Goal: Task Accomplishment & Management: Manage account settings

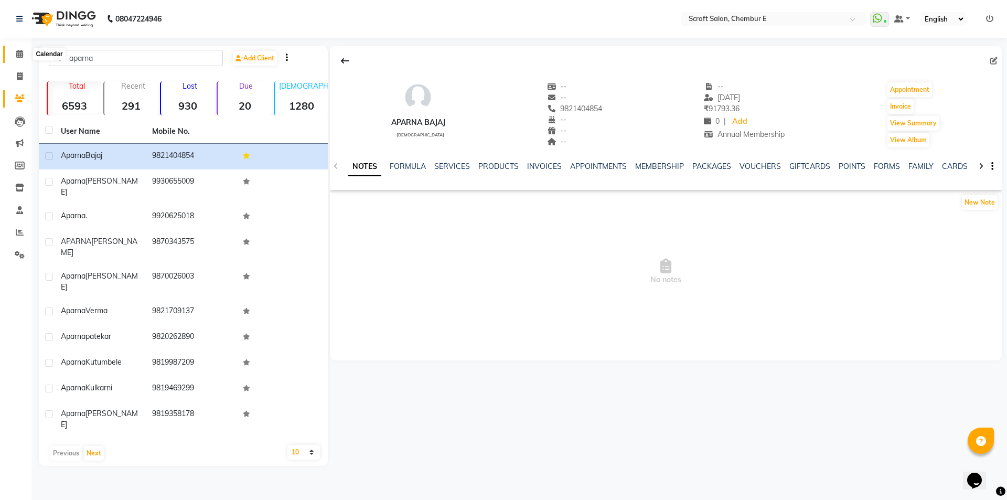
click at [22, 50] on icon at bounding box center [19, 54] width 7 height 8
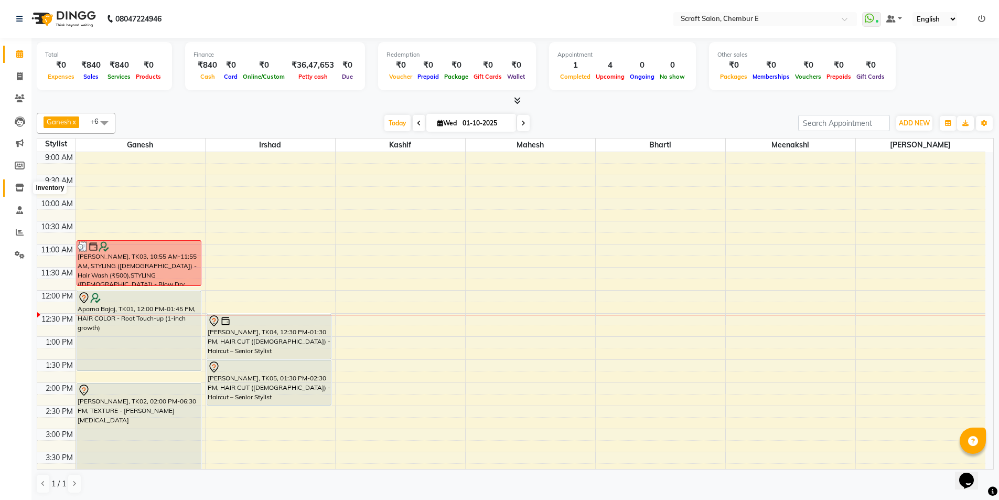
click at [22, 190] on icon at bounding box center [19, 188] width 9 height 8
select select
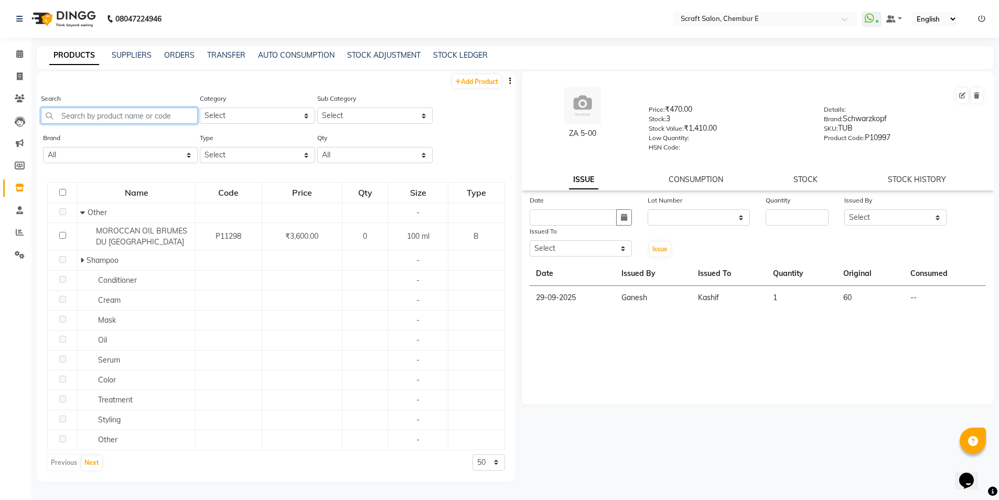
click at [171, 119] on input "text" at bounding box center [119, 115] width 157 height 16
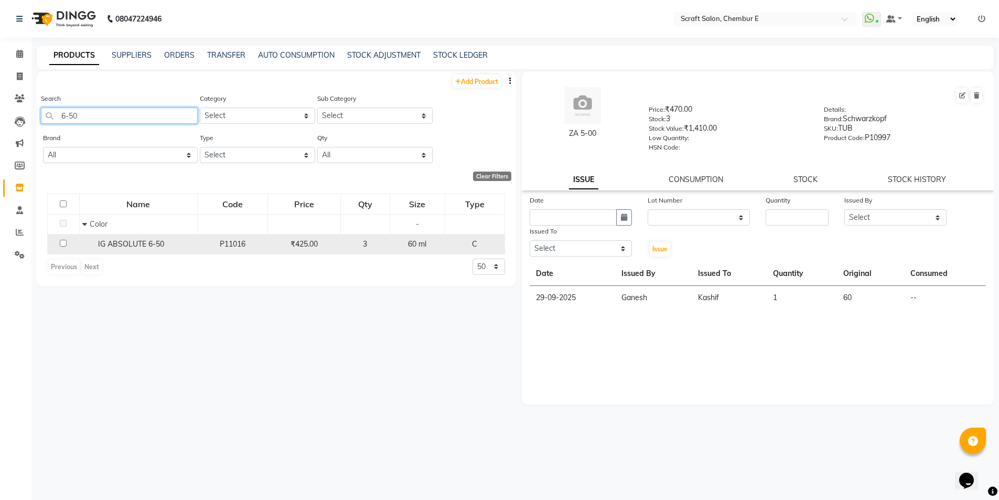
type input "6-50"
click at [120, 241] on span "IG ABSOLUTE 6-50" at bounding box center [131, 243] width 66 height 9
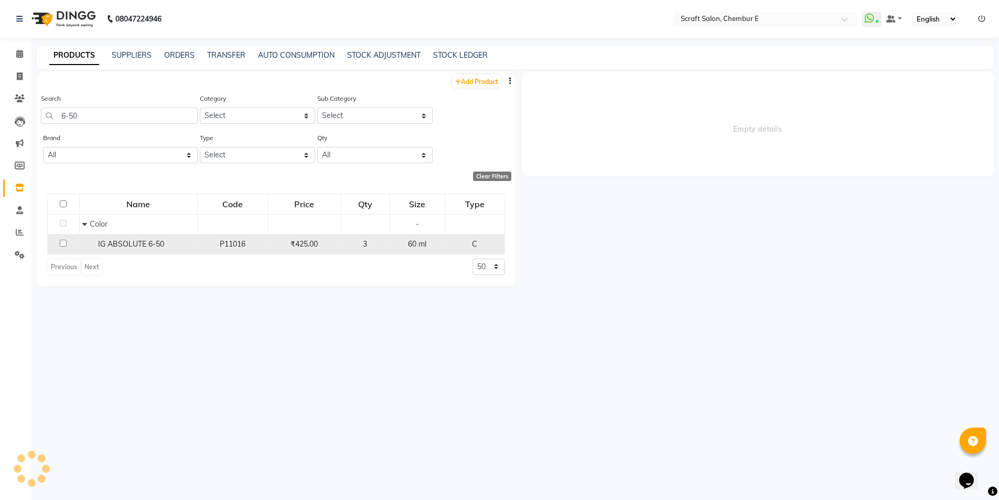
select select
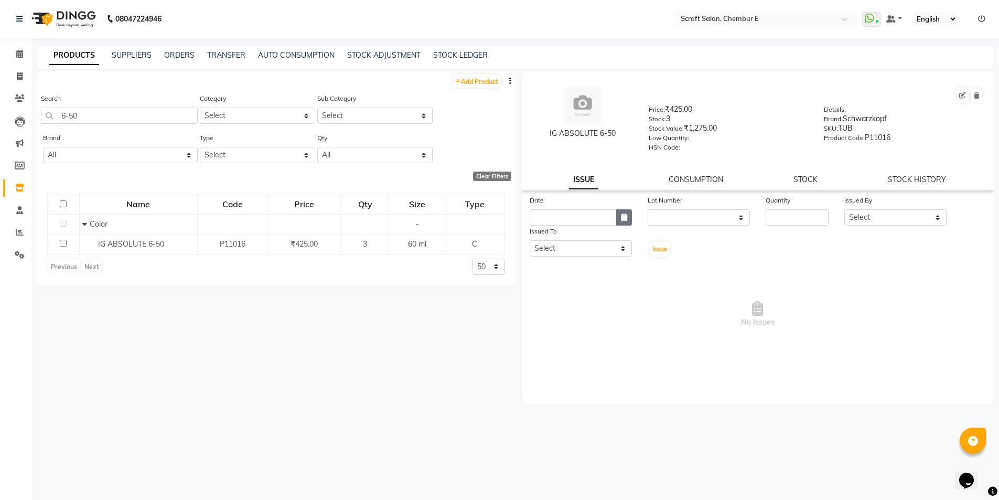
click at [621, 213] on icon "button" at bounding box center [624, 216] width 6 height 7
select select "10"
select select "2025"
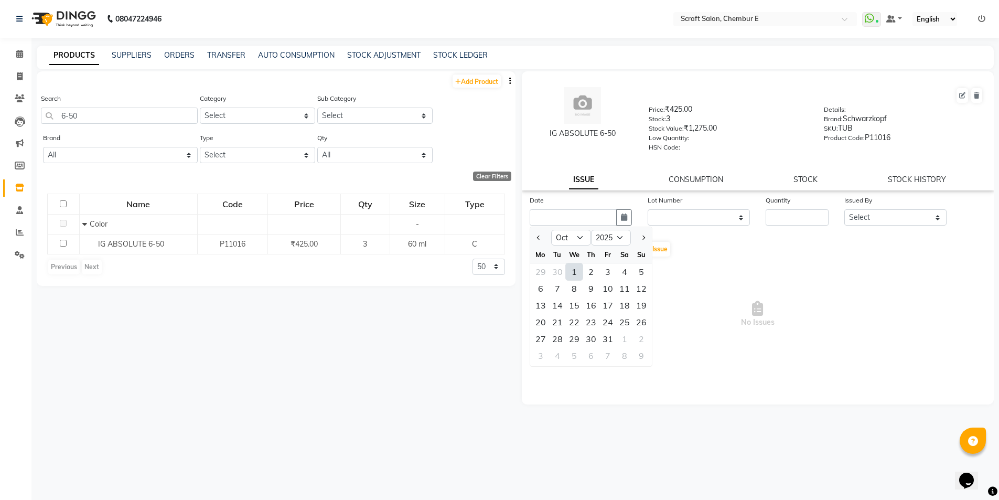
click at [575, 273] on div "1" at bounding box center [574, 271] width 17 height 17
type input "01-10-2025"
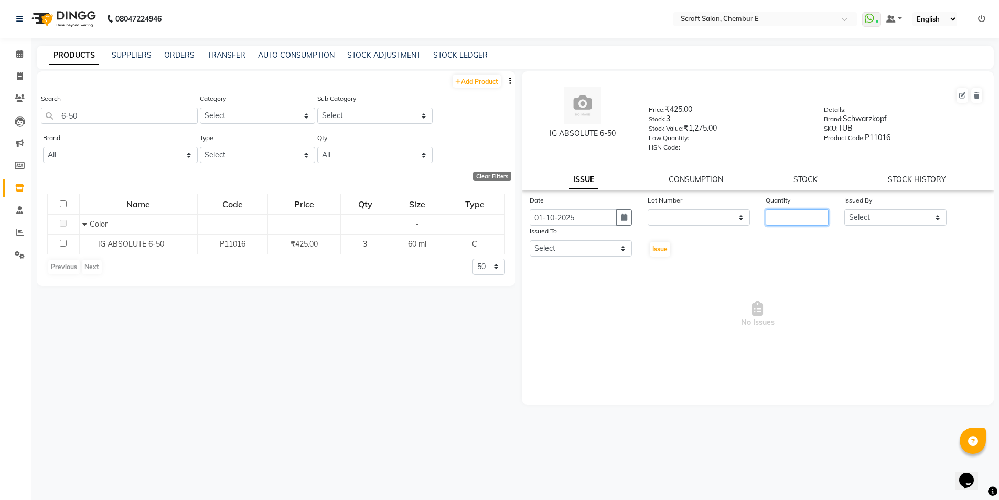
click at [785, 223] on input "number" at bounding box center [797, 217] width 63 height 16
type input "1"
click at [893, 223] on select "Select Bharti Frontdesk Ganesh [PERSON_NAME] Mahesh Meenakshi [PERSON_NAME]" at bounding box center [895, 217] width 102 height 16
select select "81195"
click at [844, 209] on select "Select Bharti Frontdesk Ganesh [PERSON_NAME] Mahesh Meenakshi [PERSON_NAME]" at bounding box center [895, 217] width 102 height 16
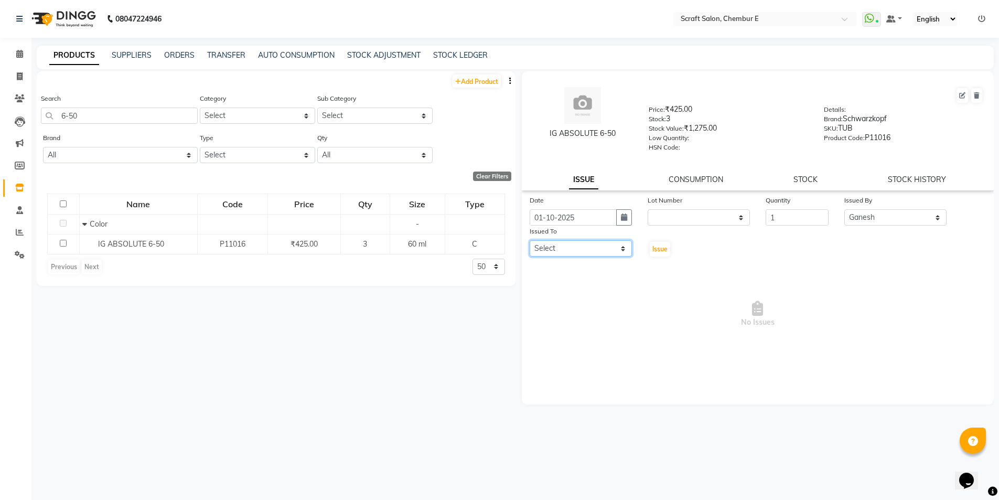
click at [586, 252] on select "Select Bharti Frontdesk Ganesh [PERSON_NAME] Mahesh Meenakshi [PERSON_NAME]" at bounding box center [581, 248] width 102 height 16
select select "81195"
click at [530, 240] on select "Select Bharti Frontdesk Ganesh [PERSON_NAME] Mahesh Meenakshi [PERSON_NAME]" at bounding box center [581, 248] width 102 height 16
click at [661, 251] on span "Issue" at bounding box center [659, 249] width 15 height 8
select select
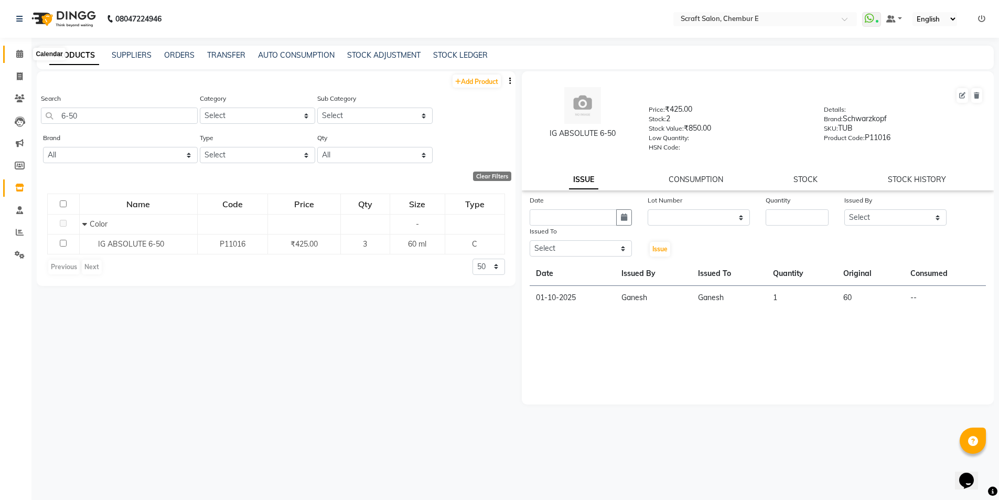
click at [20, 56] on icon at bounding box center [19, 54] width 7 height 8
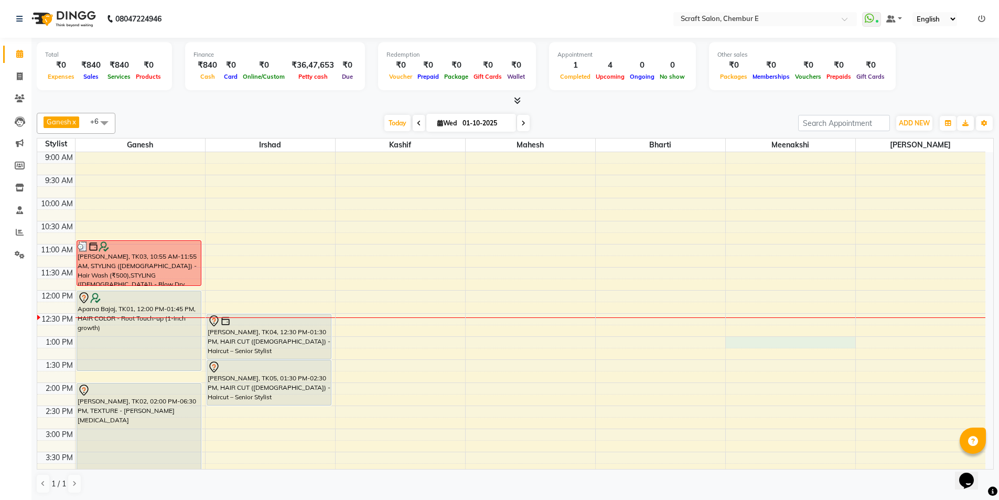
click at [730, 340] on div "9:00 AM 9:30 AM 10:00 AM 10:30 AM 11:00 AM 11:30 AM 12:00 PM 12:30 PM 1:00 PM 1…" at bounding box center [511, 451] width 948 height 599
select select "69640"
select select "tentative"
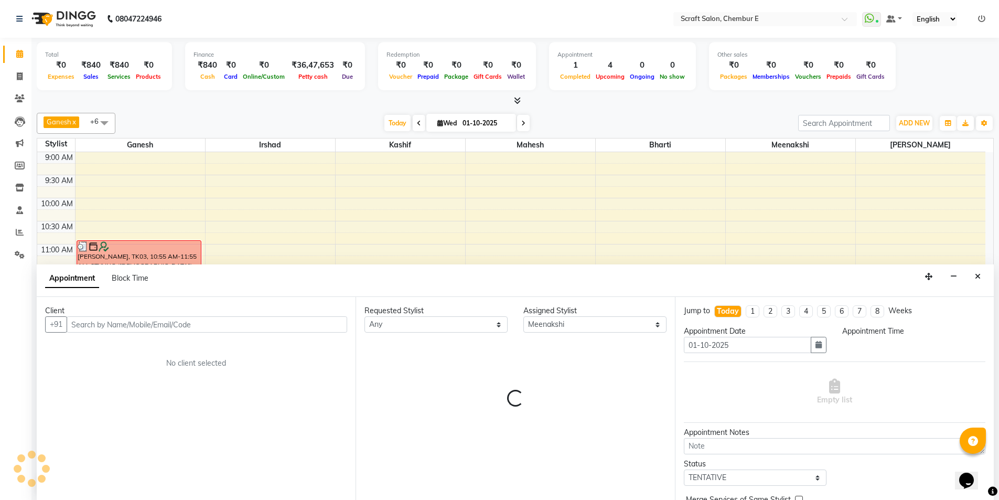
scroll to position [1, 0]
select select "780"
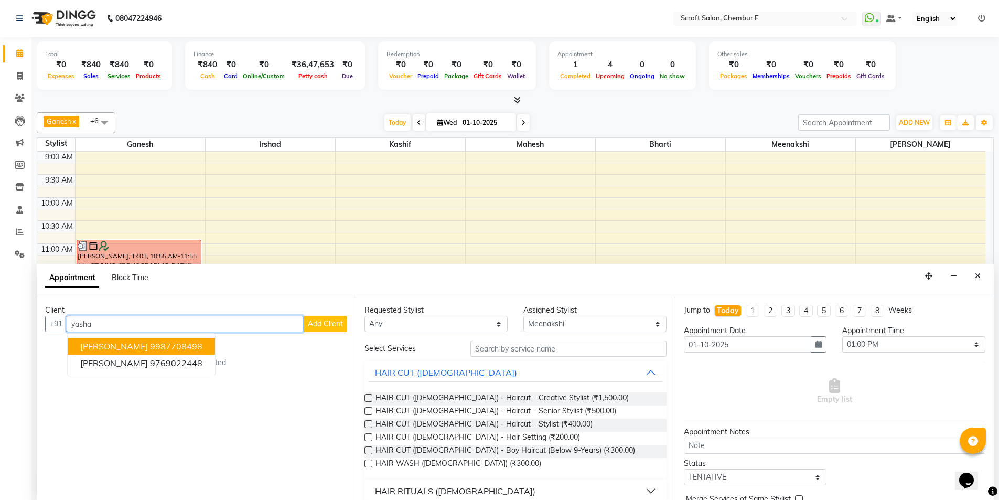
click at [188, 344] on button "[PERSON_NAME] 9987708498" at bounding box center [141, 346] width 147 height 17
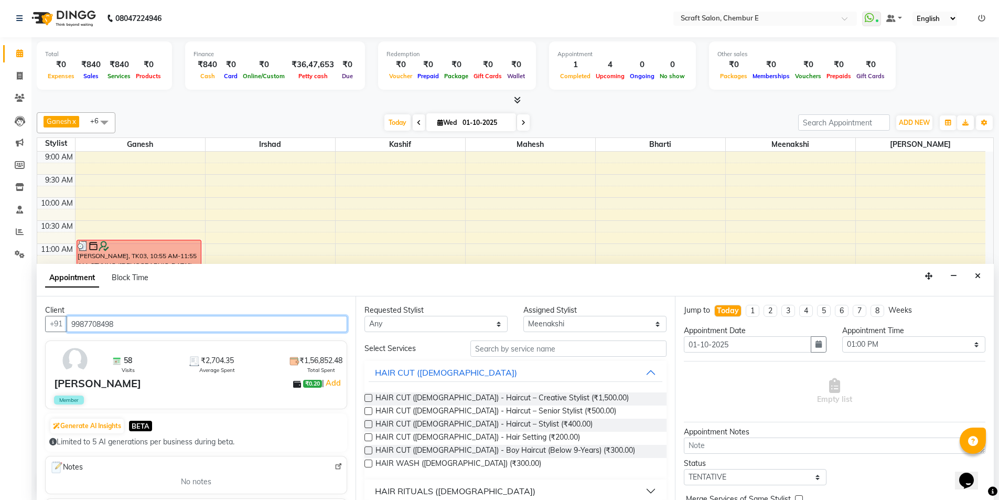
scroll to position [52, 0]
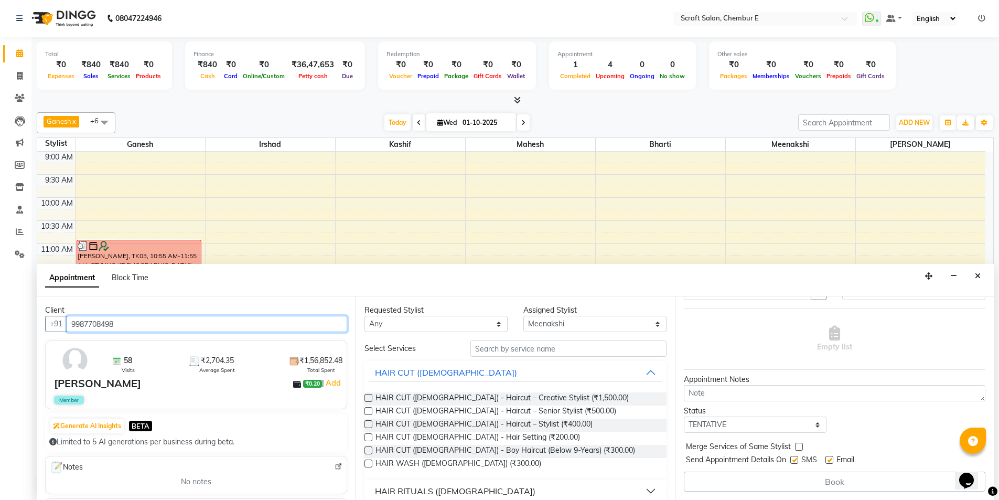
type input "9987708498"
click at [829, 459] on label at bounding box center [829, 460] width 8 height 8
click at [829, 459] on input "checkbox" at bounding box center [828, 460] width 7 height 7
checkbox input "false"
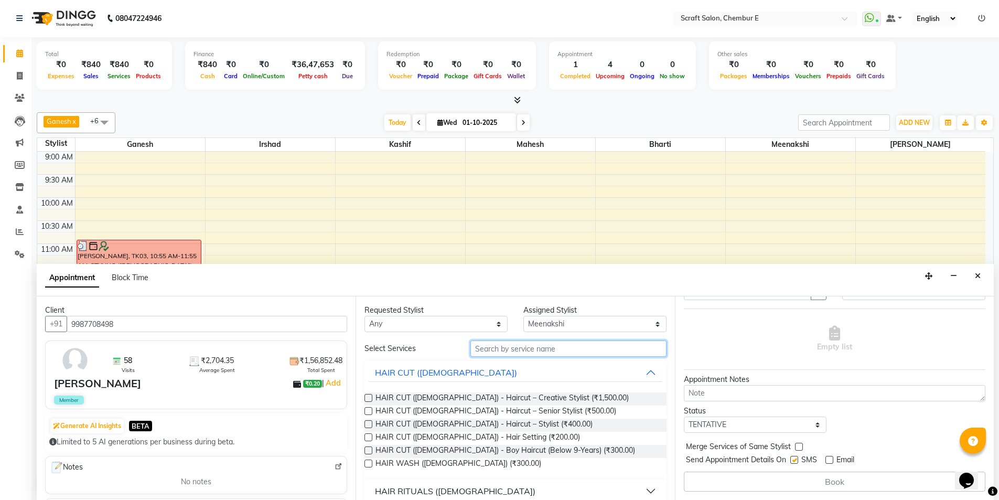
click at [481, 351] on input "text" at bounding box center [568, 348] width 196 height 16
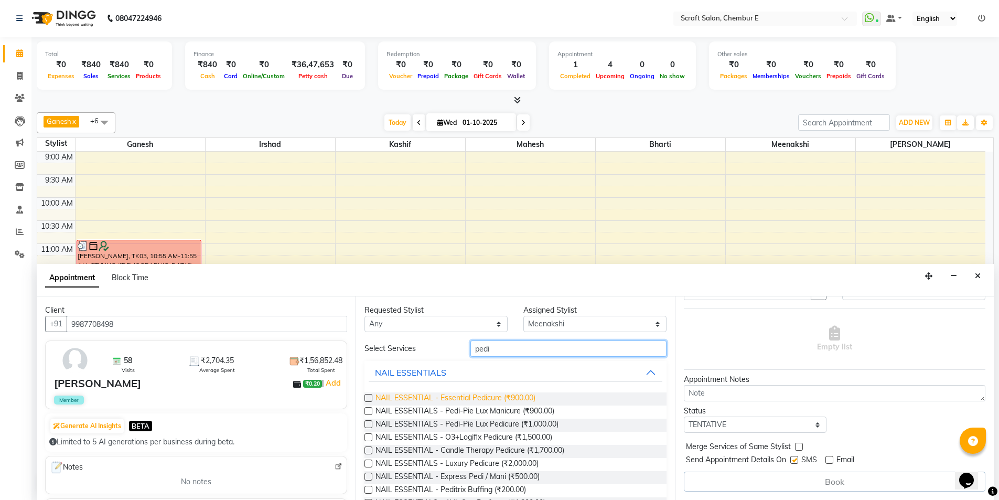
type input "pedi"
click at [407, 398] on span "NAIL ESSENTIAL - Essential Pedicure (₹900.00)" at bounding box center [455, 398] width 160 height 13
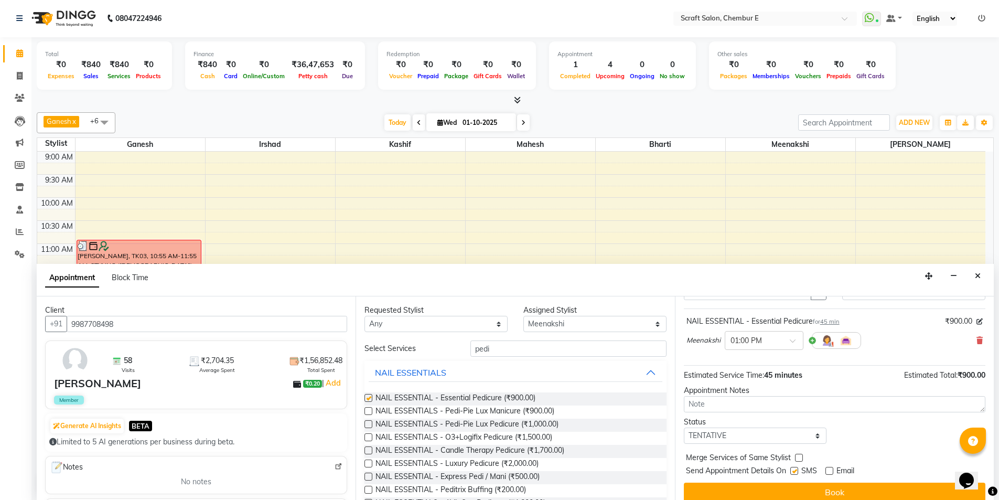
checkbox input "false"
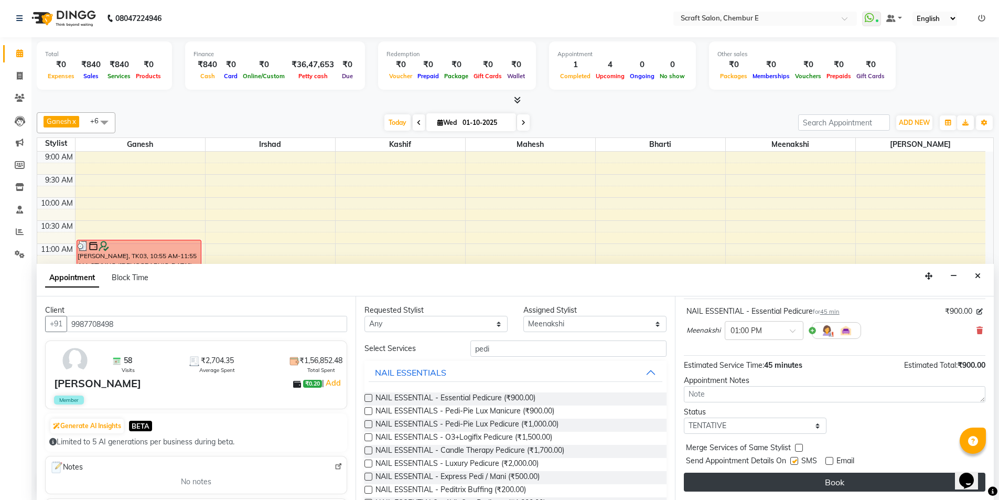
click at [827, 480] on button "Book" at bounding box center [834, 481] width 301 height 19
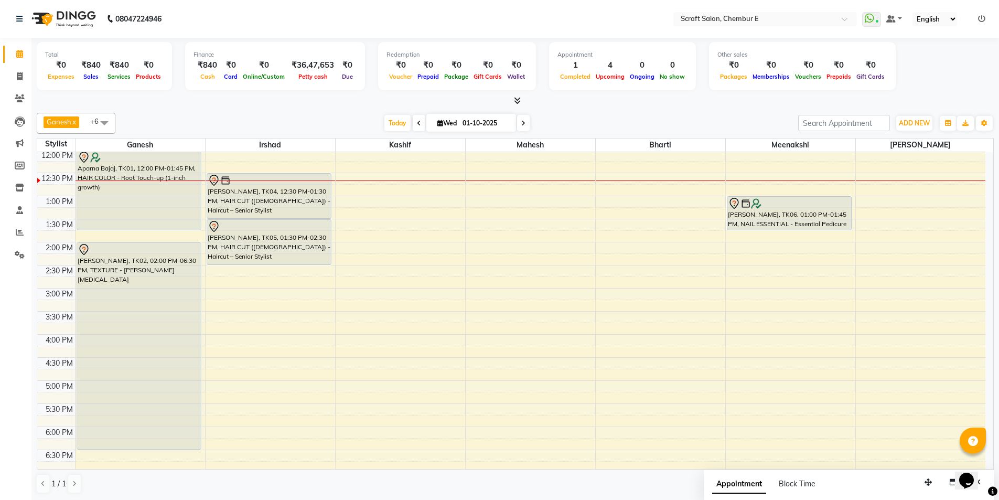
scroll to position [125, 0]
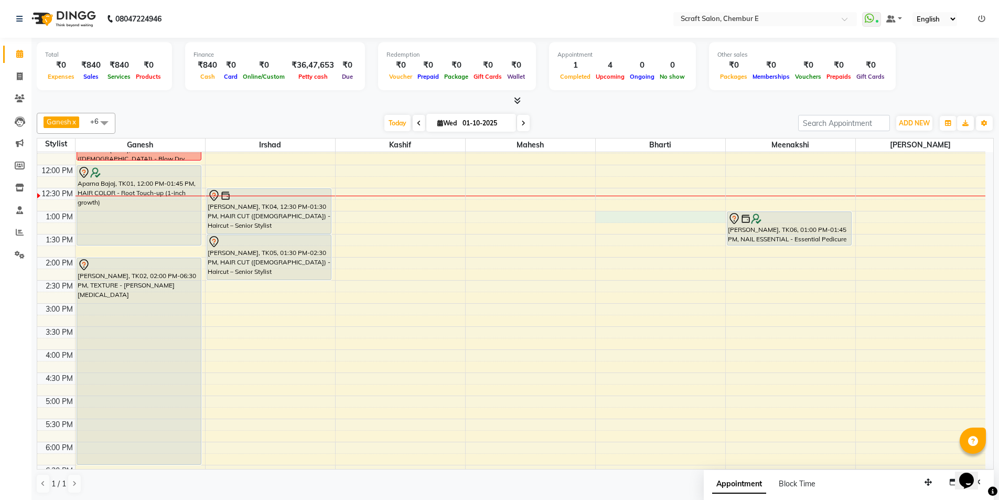
click at [609, 217] on div "9:00 AM 9:30 AM 10:00 AM 10:30 AM 11:00 AM 11:30 AM 12:00 PM 12:30 PM 1:00 PM 1…" at bounding box center [511, 326] width 948 height 599
select select "22943"
select select "780"
select select "tentative"
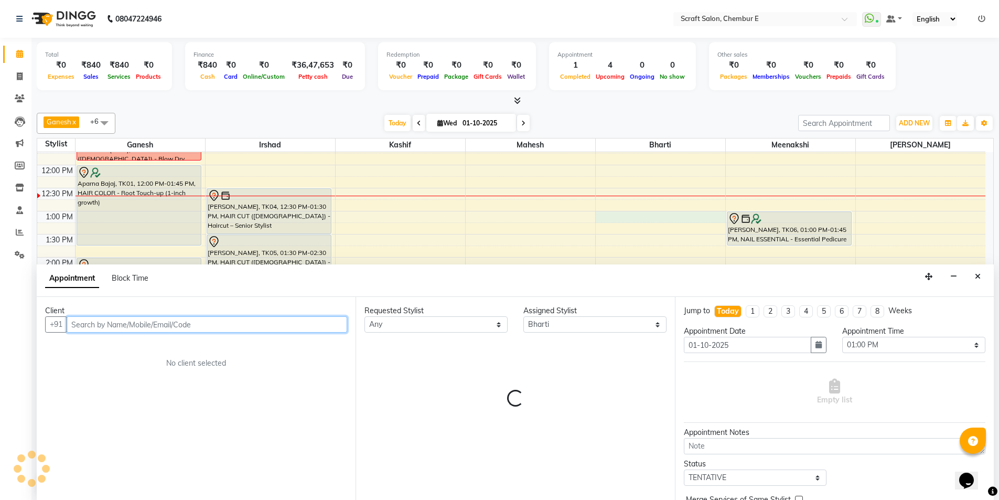
scroll to position [1, 0]
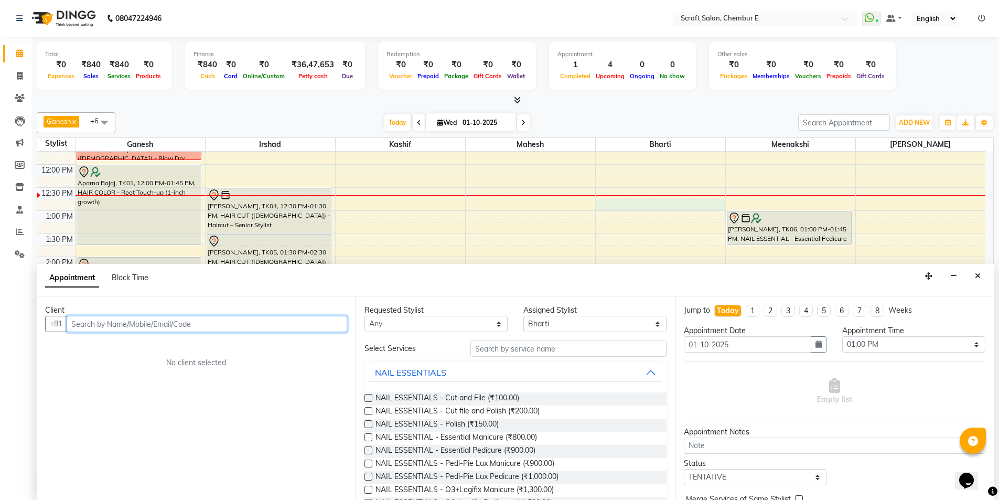
click at [601, 206] on div "9:00 AM 9:30 AM 10:00 AM 10:30 AM 11:00 AM 11:30 AM 12:00 PM 12:30 PM 1:00 PM 1…" at bounding box center [511, 325] width 948 height 599
click at [977, 277] on icon "Close" at bounding box center [978, 275] width 6 height 7
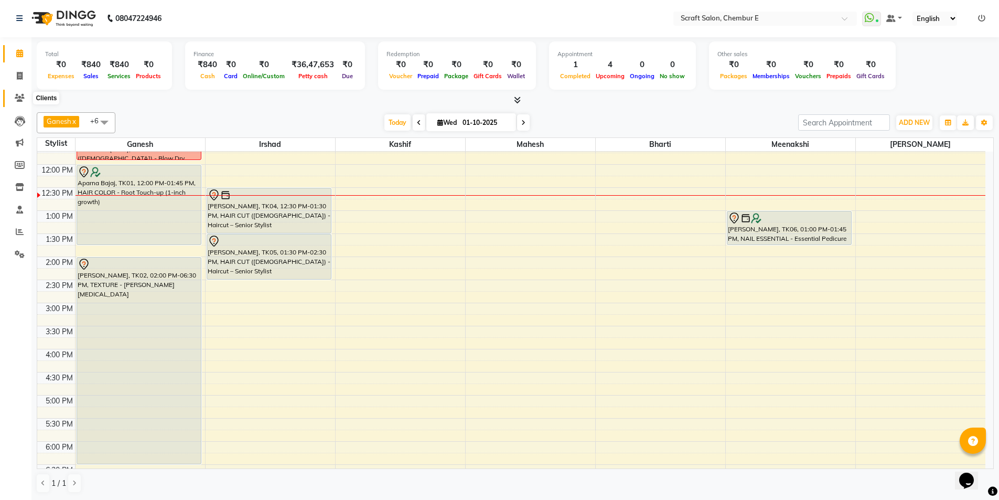
click at [16, 96] on icon at bounding box center [20, 98] width 10 height 8
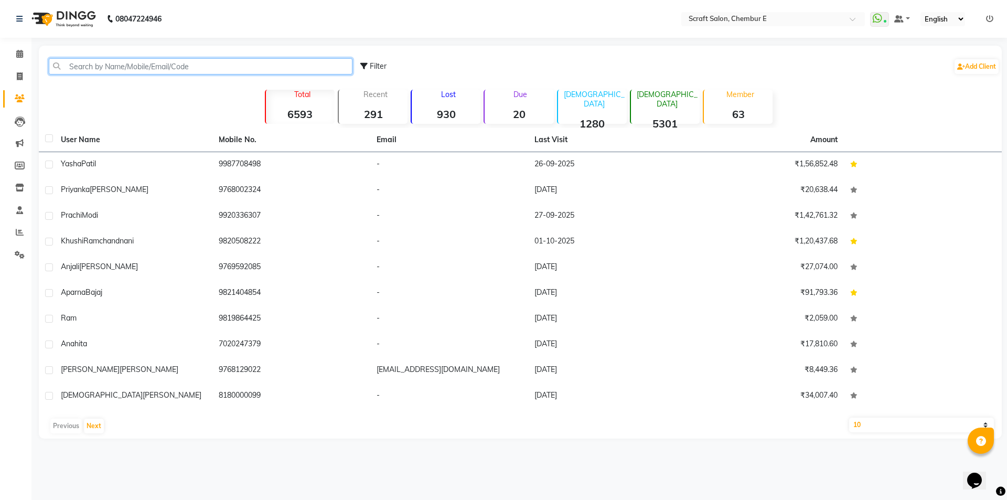
click at [142, 68] on input "text" at bounding box center [201, 66] width 304 height 16
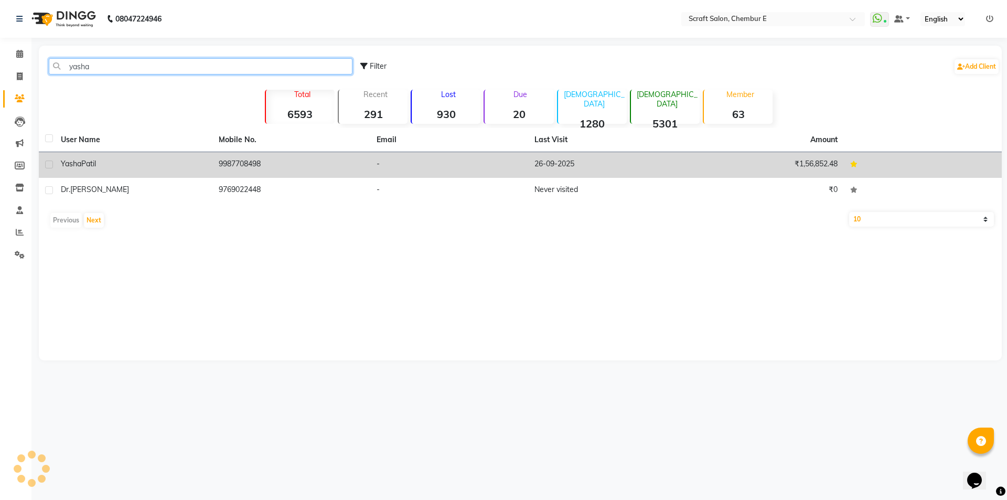
type input "yasha"
click at [67, 166] on span "Yasha" at bounding box center [71, 163] width 20 height 9
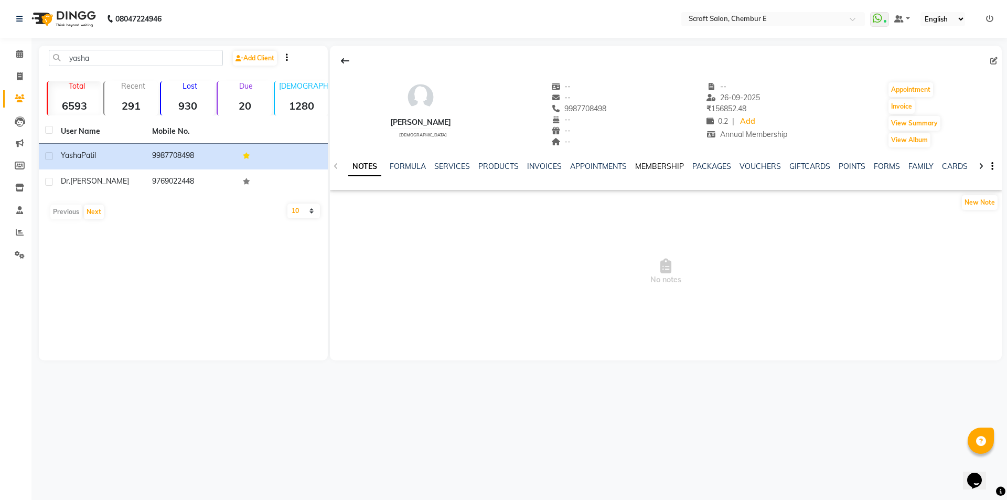
click at [646, 169] on link "MEMBERSHIP" at bounding box center [659, 165] width 49 height 9
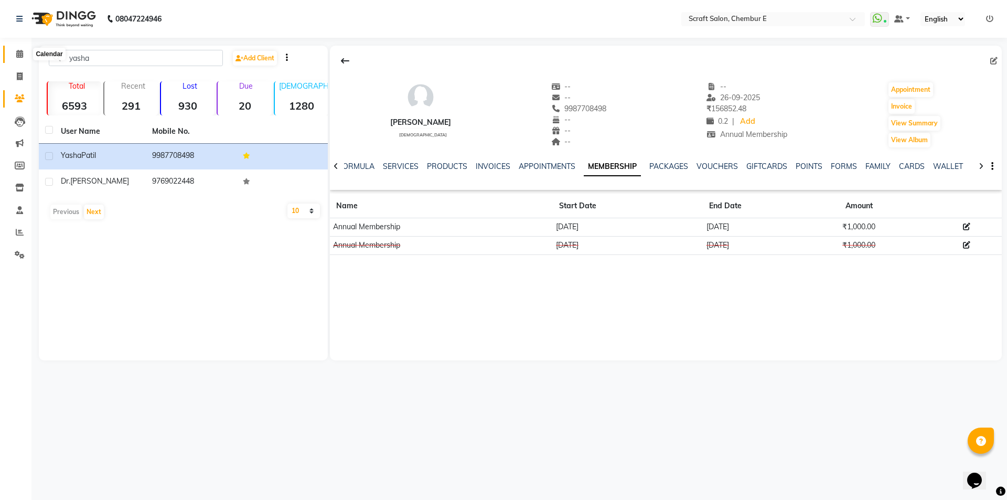
click at [21, 55] on icon at bounding box center [19, 54] width 7 height 8
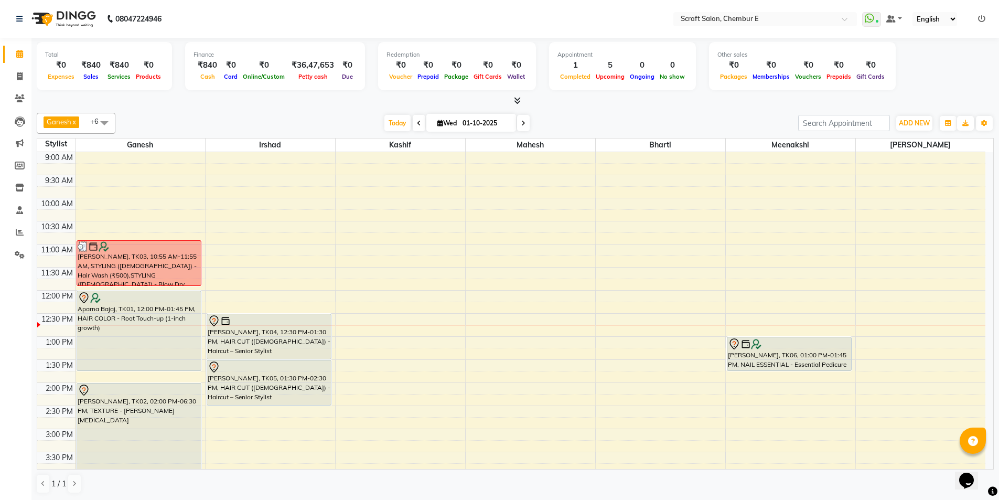
click at [517, 101] on icon at bounding box center [517, 100] width 7 height 8
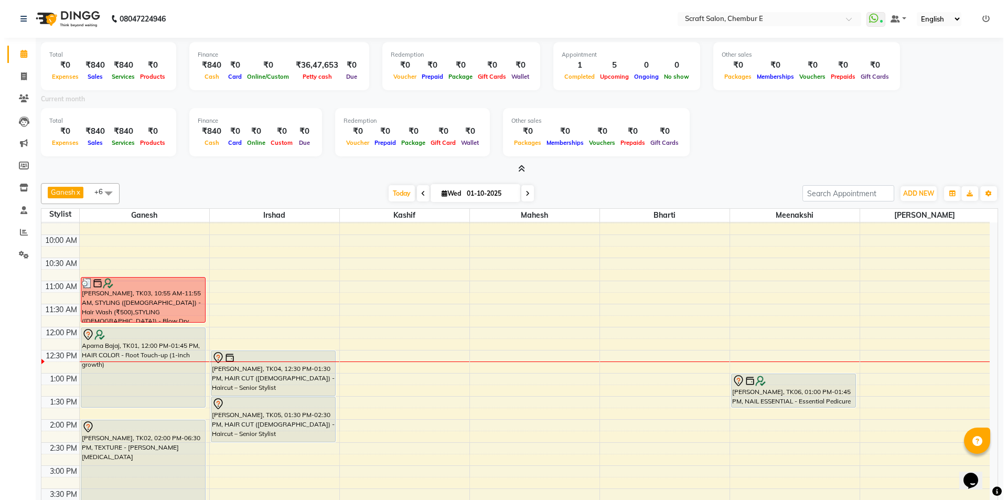
scroll to position [30, 0]
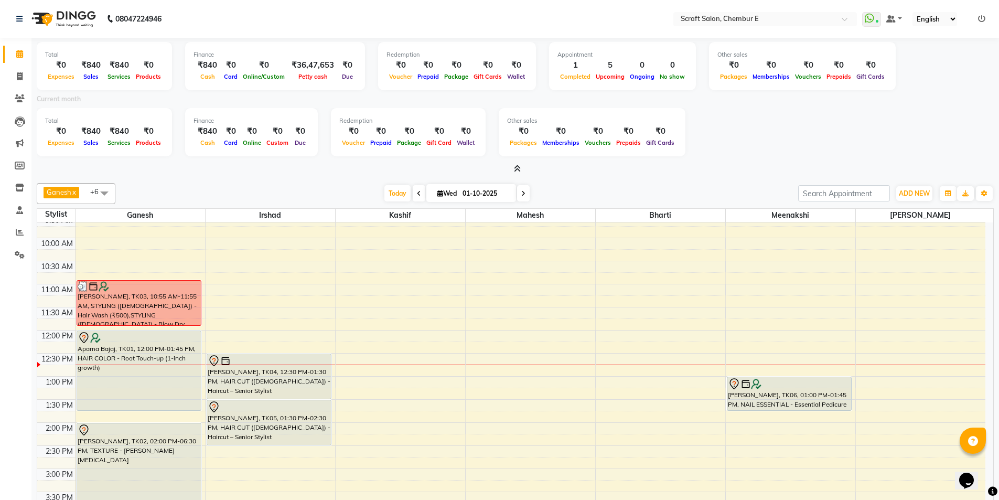
click at [518, 170] on icon at bounding box center [517, 169] width 7 height 8
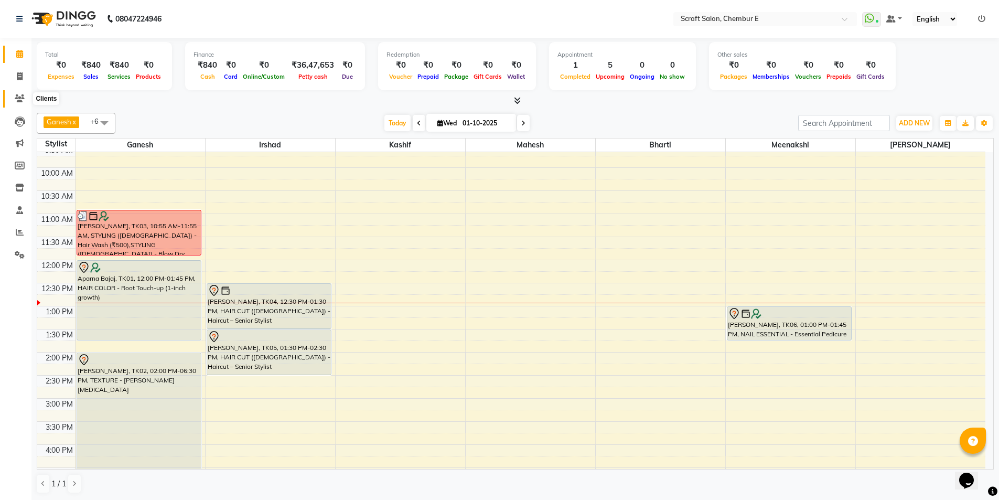
click at [23, 100] on icon at bounding box center [20, 98] width 10 height 8
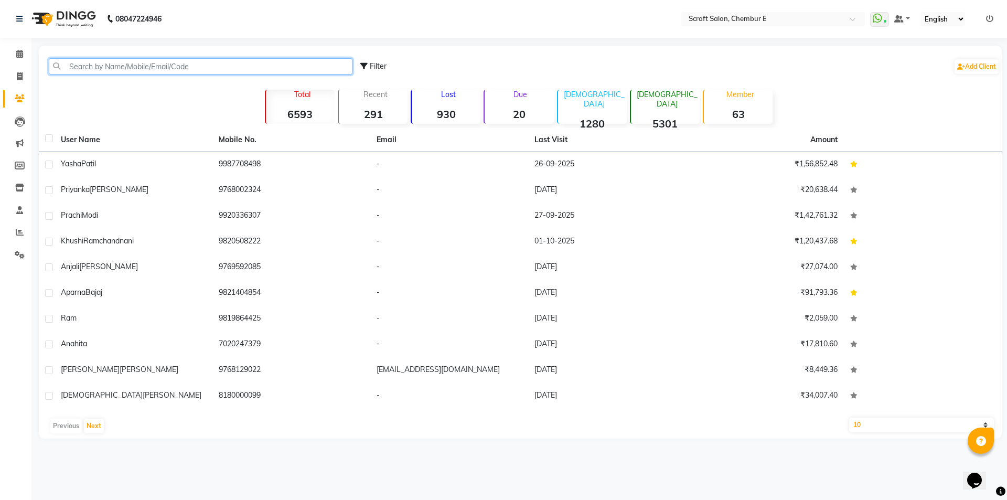
click at [73, 69] on input "text" at bounding box center [201, 66] width 304 height 16
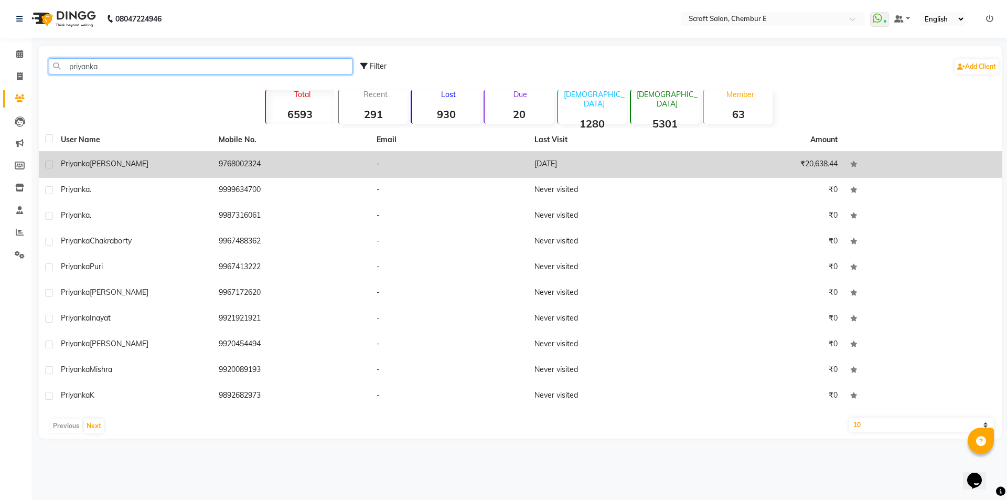
type input "priyanka"
click at [77, 161] on span "Priyanka" at bounding box center [75, 163] width 29 height 9
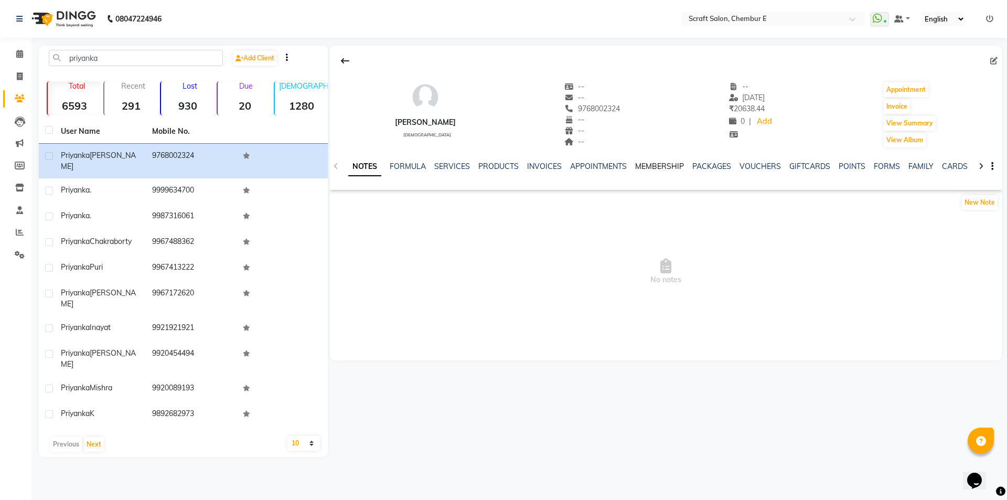
click at [664, 170] on link "MEMBERSHIP" at bounding box center [659, 165] width 49 height 9
click at [672, 164] on link "PACKAGES" at bounding box center [668, 165] width 39 height 9
click at [693, 165] on link "VOUCHERS" at bounding box center [708, 165] width 41 height 9
click at [506, 166] on link "APPOINTMENTS" at bounding box center [530, 165] width 57 height 9
click at [401, 164] on link "SERVICES" at bounding box center [409, 165] width 36 height 9
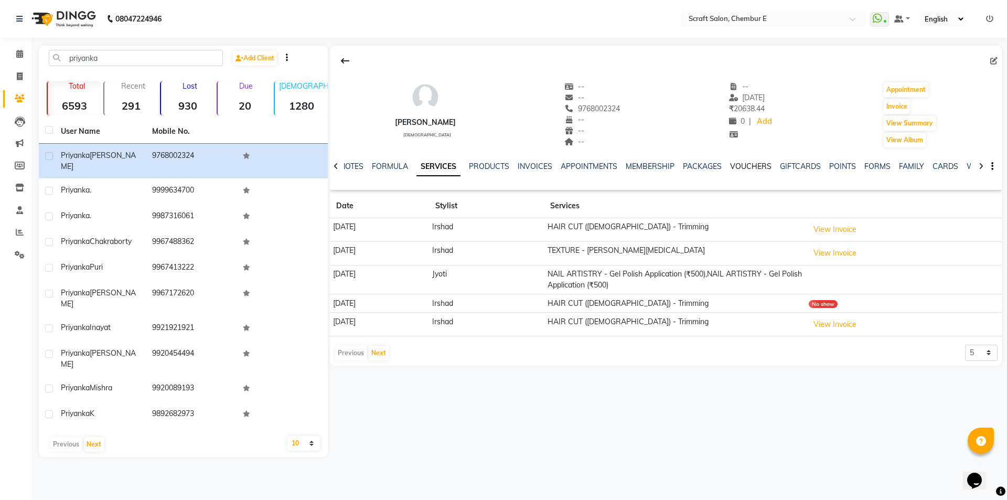
click at [746, 161] on link "VOUCHERS" at bounding box center [750, 165] width 41 height 9
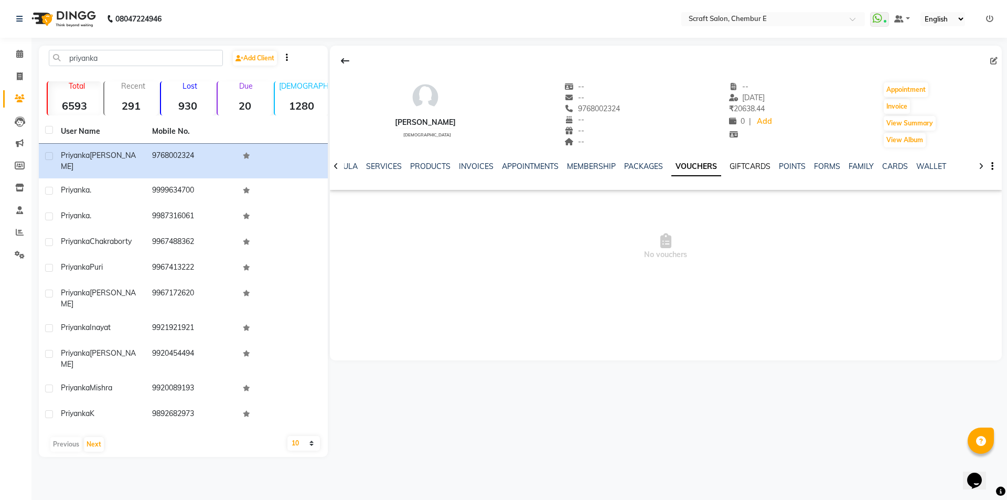
click at [747, 166] on link "GIFTCARDS" at bounding box center [749, 165] width 41 height 9
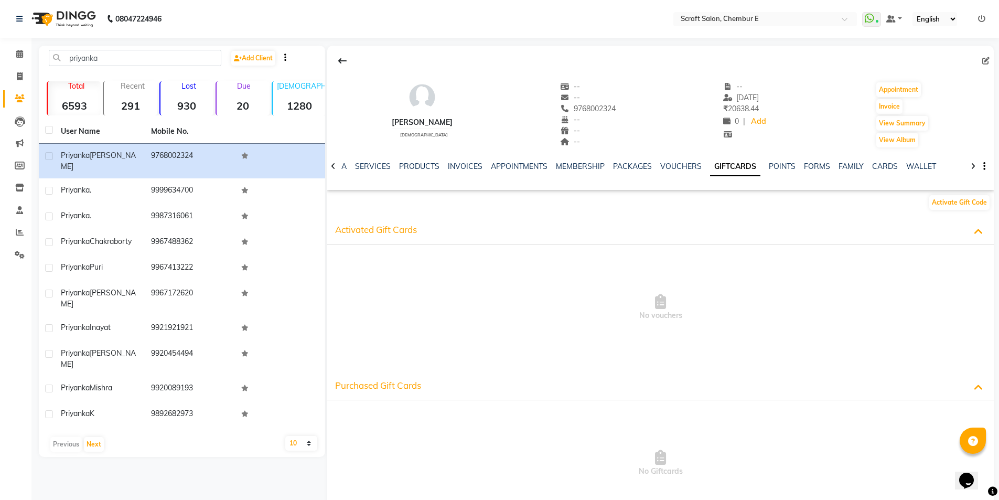
click at [561, 171] on div "MEMBERSHIP" at bounding box center [580, 166] width 49 height 11
click at [564, 169] on link "MEMBERSHIP" at bounding box center [580, 165] width 49 height 9
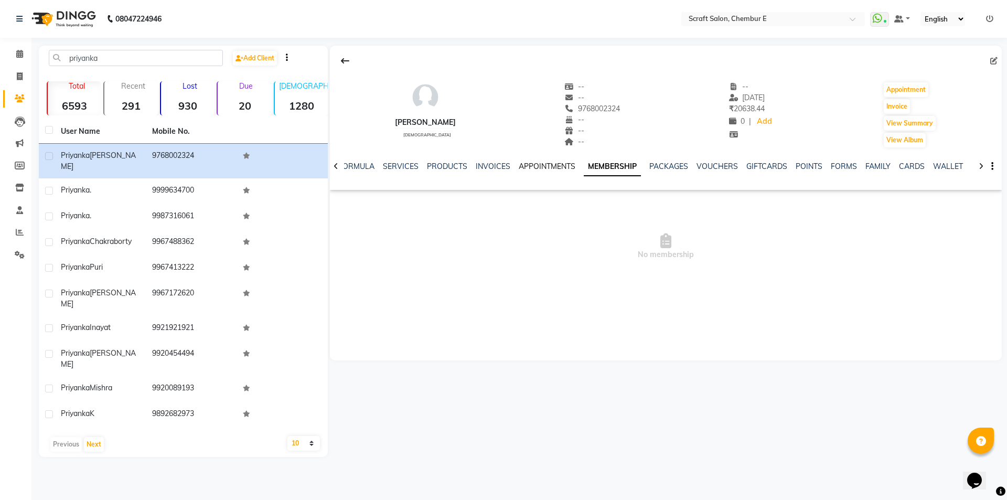
click at [553, 163] on link "APPOINTMENTS" at bounding box center [547, 165] width 57 height 9
click at [393, 163] on link "SERVICES" at bounding box center [409, 165] width 36 height 9
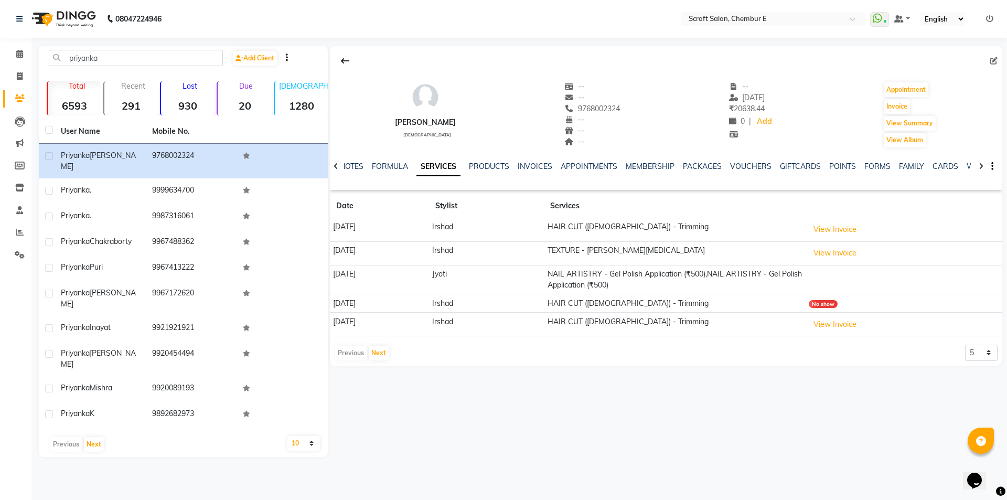
click at [365, 227] on td "[DATE]" at bounding box center [379, 230] width 99 height 24
click at [833, 229] on button "View Invoice" at bounding box center [835, 229] width 52 height 16
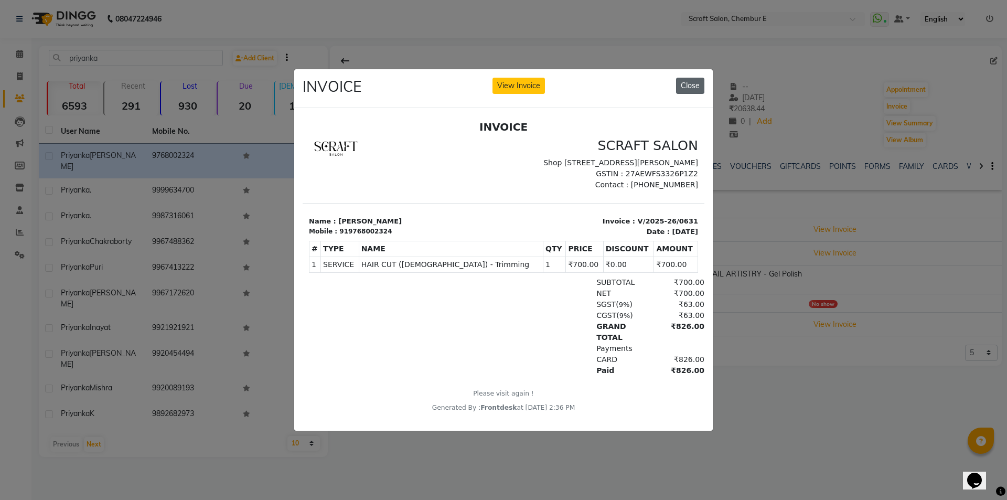
click at [696, 82] on button "Close" at bounding box center [690, 86] width 28 height 16
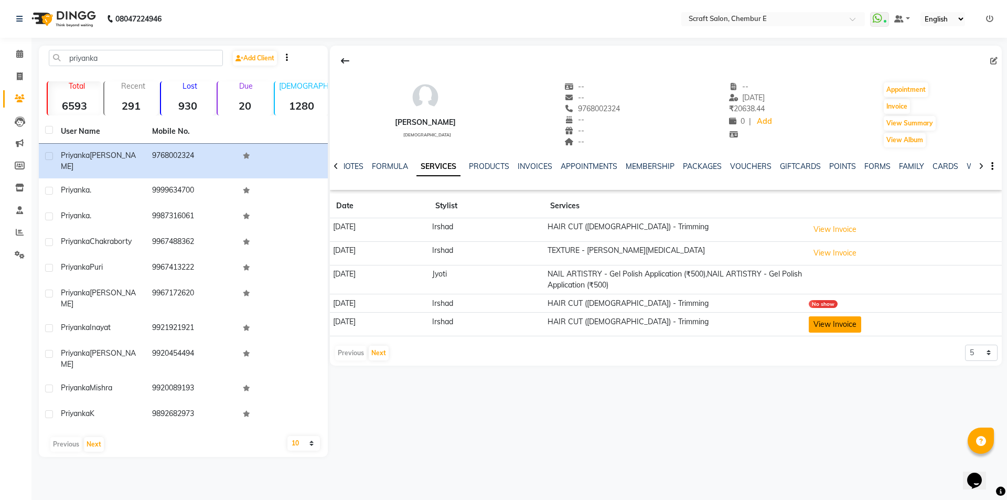
click at [841, 322] on button "View Invoice" at bounding box center [835, 324] width 52 height 16
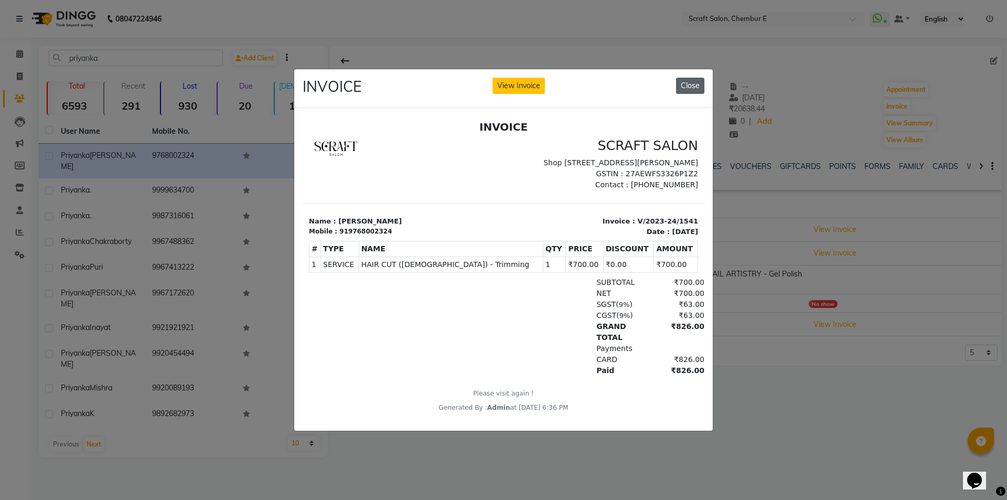
click at [691, 81] on button "Close" at bounding box center [690, 86] width 28 height 16
